Goal: Find specific page/section: Find specific page/section

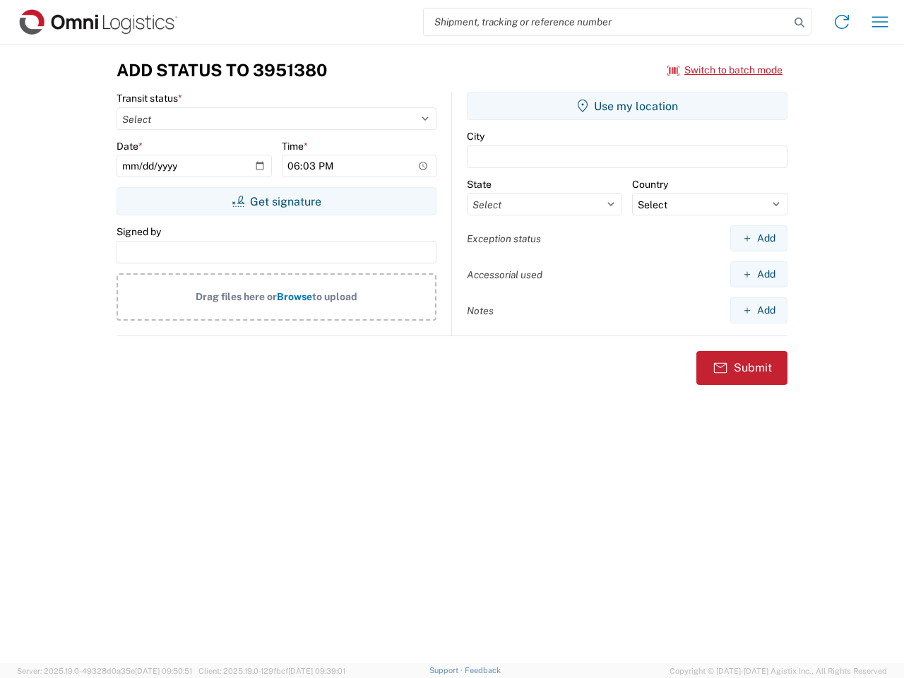
click at [607, 22] on input "search" at bounding box center [607, 21] width 366 height 27
click at [799, 23] on icon at bounding box center [799, 23] width 20 height 20
click at [842, 22] on icon at bounding box center [841, 22] width 23 height 23
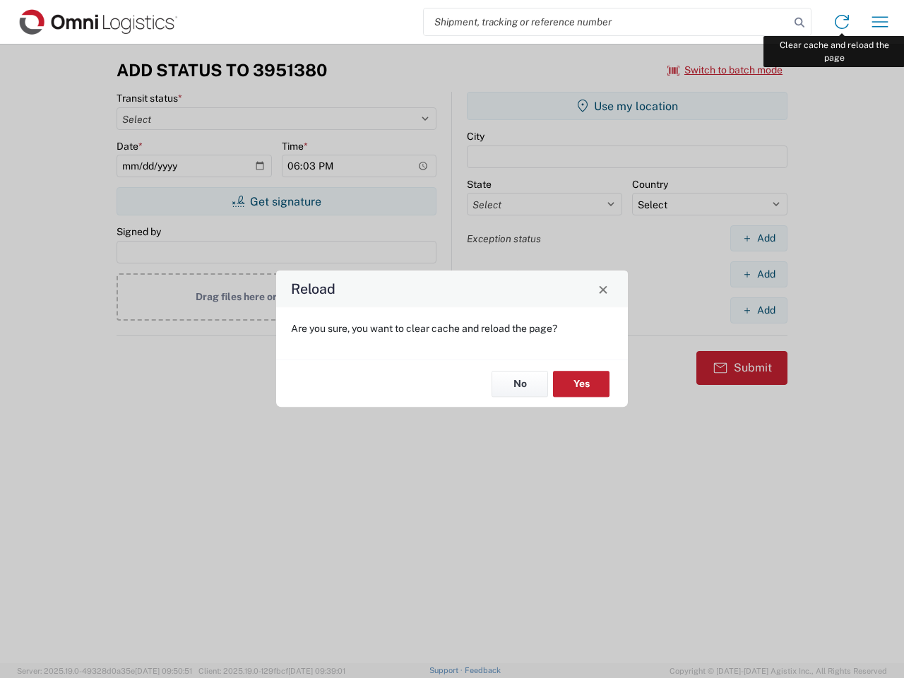
click at [880, 22] on div "Reload Are you sure, you want to clear cache and reload the page? No Yes" at bounding box center [452, 339] width 904 height 678
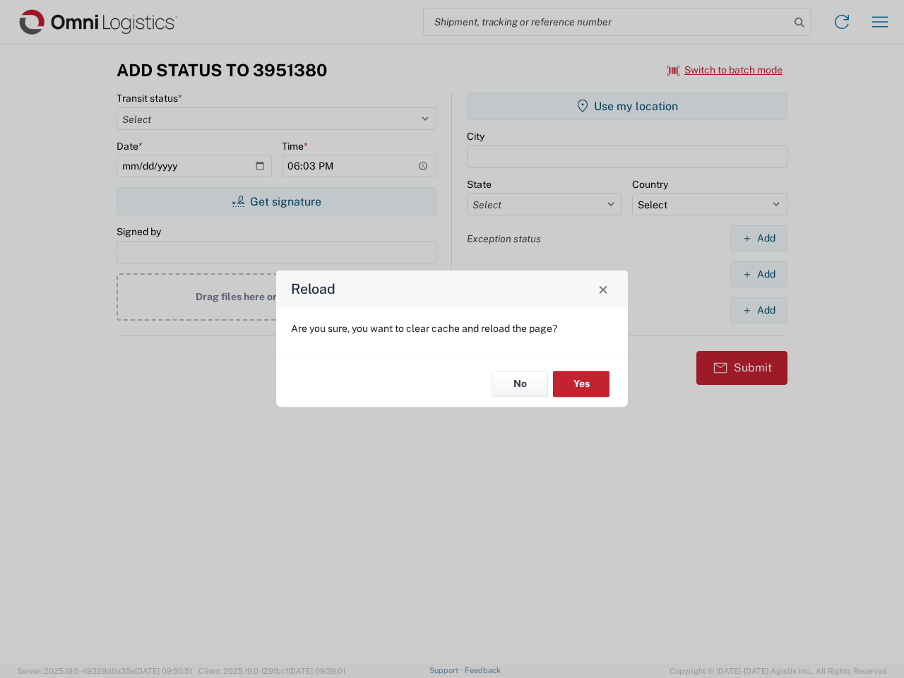
click at [725, 70] on div "Reload Are you sure, you want to clear cache and reload the page? No Yes" at bounding box center [452, 339] width 904 height 678
click at [276, 201] on div "Reload Are you sure, you want to clear cache and reload the page? No Yes" at bounding box center [452, 339] width 904 height 678
click at [627, 106] on div "Reload Are you sure, you want to clear cache and reload the page? No Yes" at bounding box center [452, 339] width 904 height 678
click at [758, 238] on div "Reload Are you sure, you want to clear cache and reload the page? No Yes" at bounding box center [452, 339] width 904 height 678
click at [758, 274] on div "Reload Are you sure, you want to clear cache and reload the page? No Yes" at bounding box center [452, 339] width 904 height 678
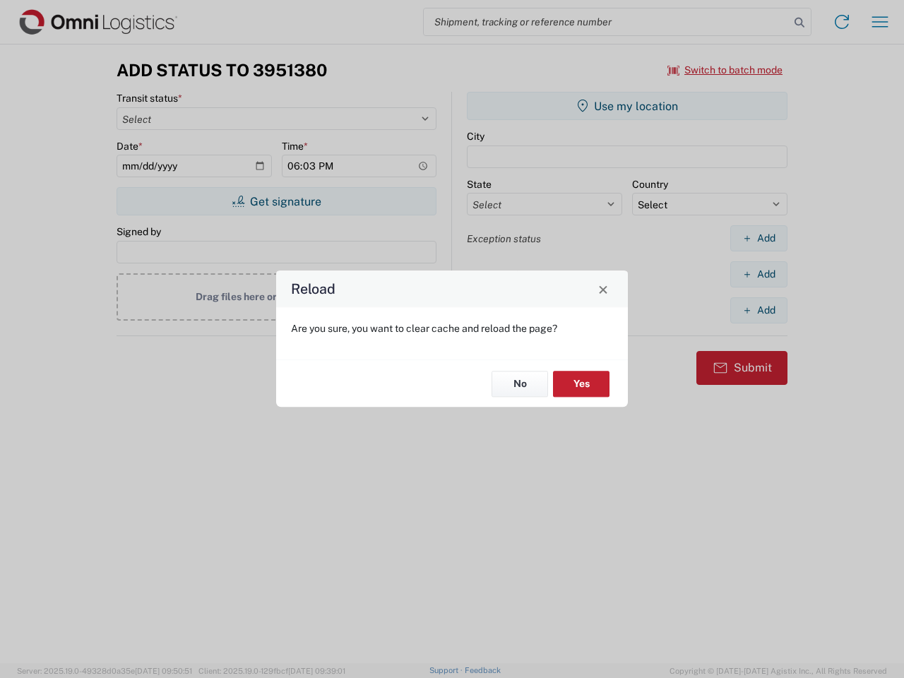
click at [758, 310] on div "Reload Are you sure, you want to clear cache and reload the page? No Yes" at bounding box center [452, 339] width 904 height 678
